Goal: Navigation & Orientation: Understand site structure

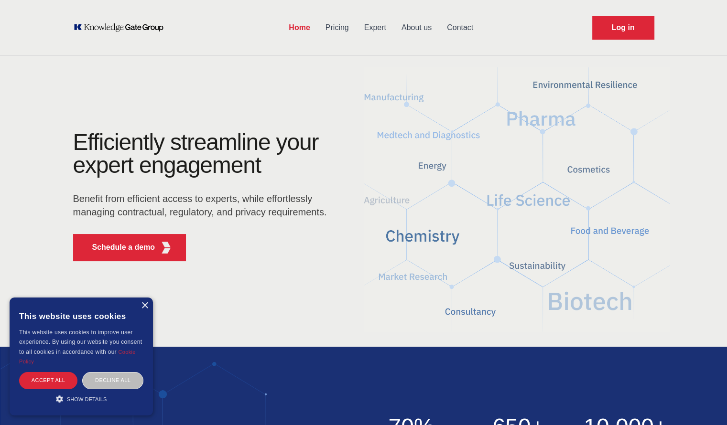
click at [411, 22] on link "About us" at bounding box center [416, 27] width 45 height 25
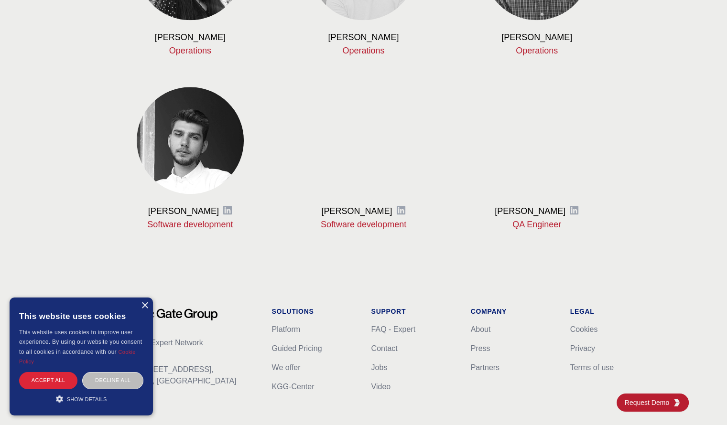
scroll to position [1129, 0]
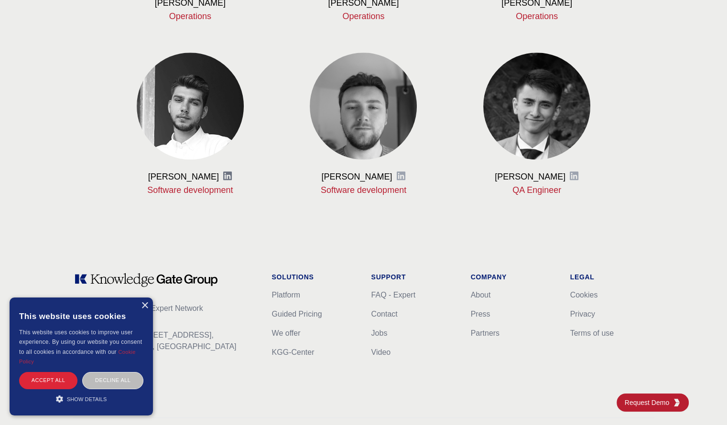
click at [223, 179] on icon at bounding box center [227, 176] width 9 height 9
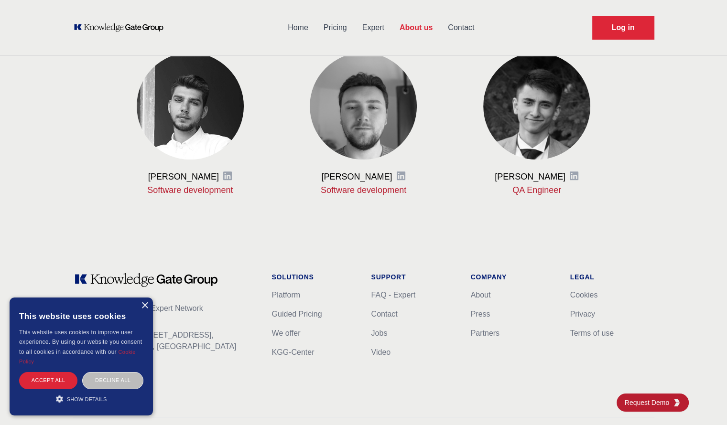
scroll to position [1093, 0]
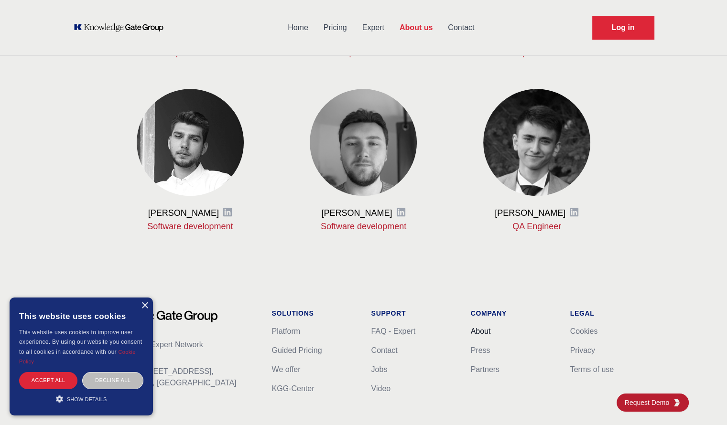
click at [485, 332] on link "About" at bounding box center [481, 331] width 20 height 8
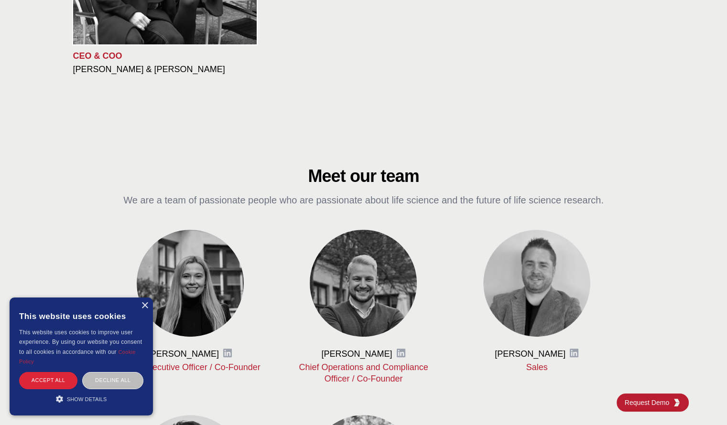
scroll to position [254, 0]
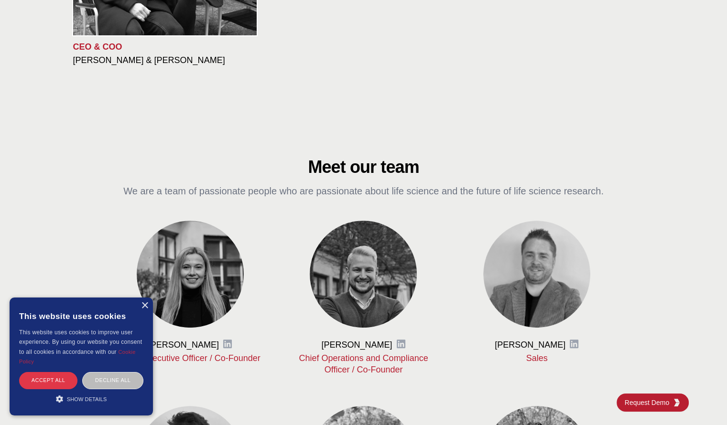
click at [36, 385] on div "Accept all" at bounding box center [48, 380] width 58 height 17
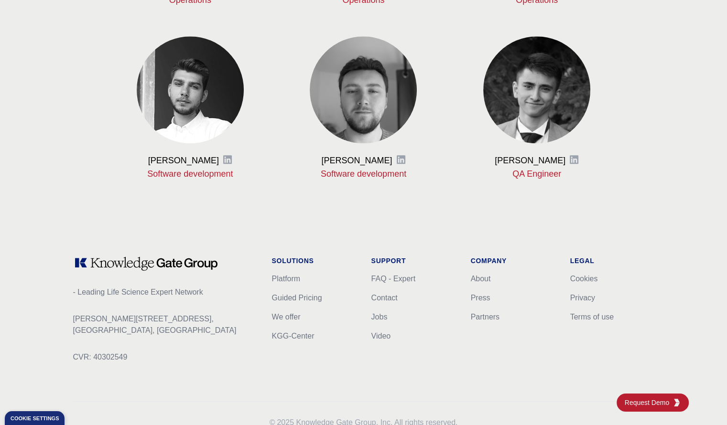
scroll to position [1179, 0]
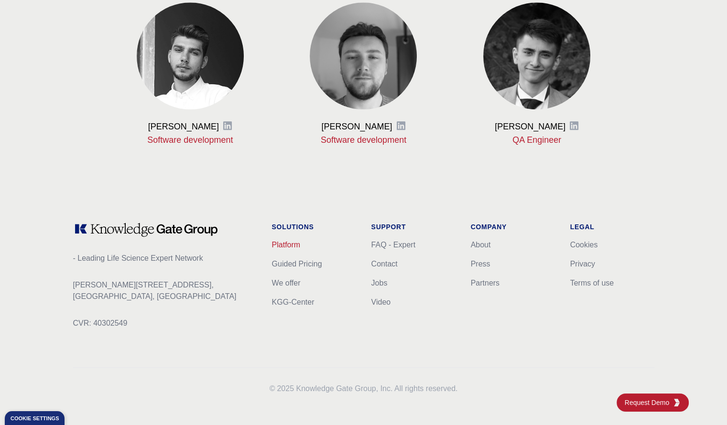
click at [279, 242] on link "Platform" at bounding box center [286, 245] width 29 height 8
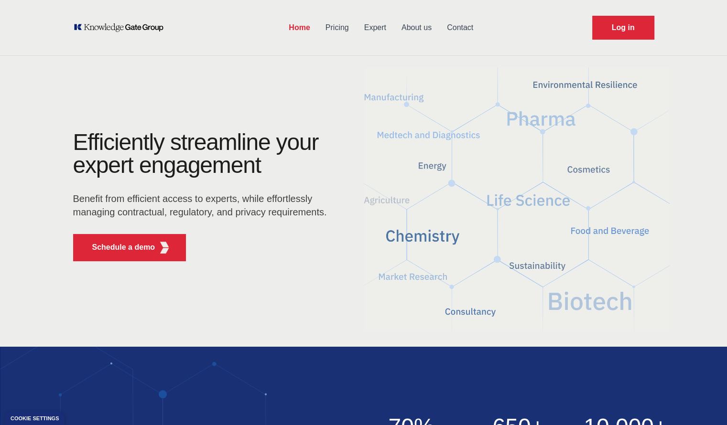
click at [340, 26] on link "Pricing" at bounding box center [337, 27] width 39 height 25
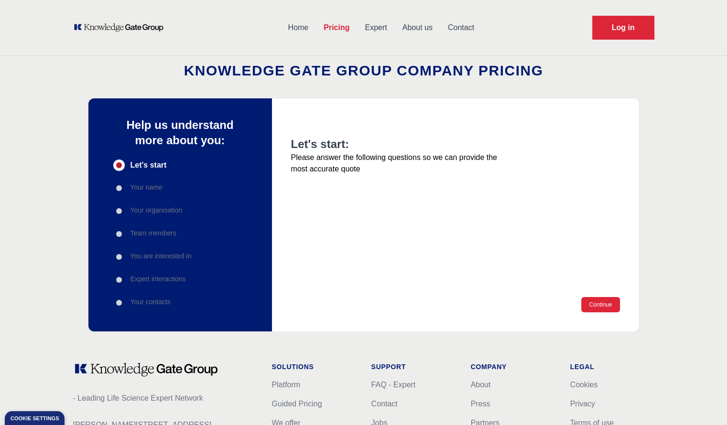
click at [375, 29] on link "Expert" at bounding box center [375, 27] width 37 height 25
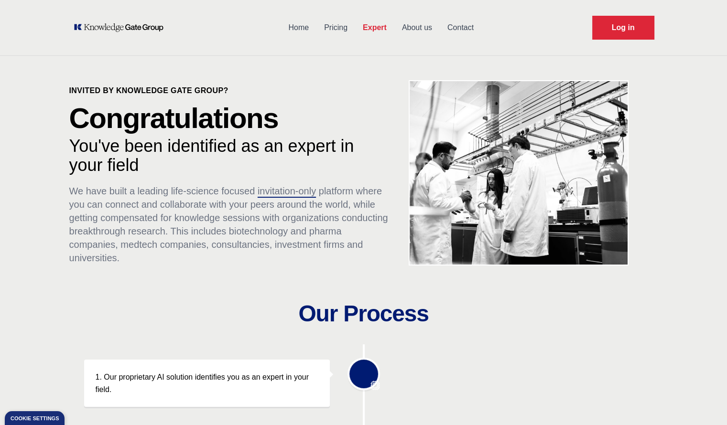
click at [419, 28] on link "About us" at bounding box center [416, 27] width 45 height 25
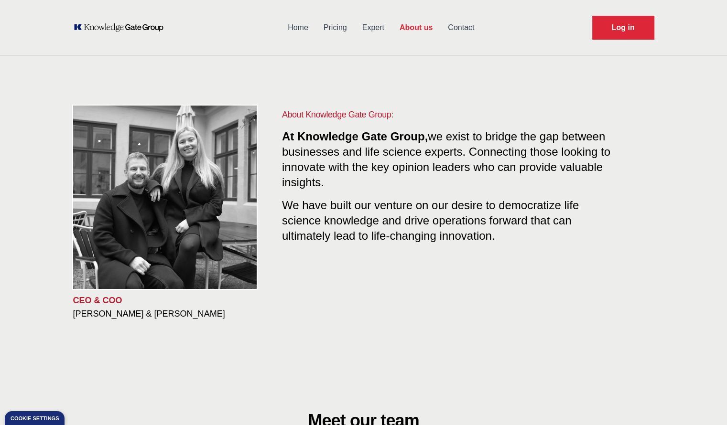
click at [373, 25] on link "Expert" at bounding box center [372, 27] width 37 height 25
